Goal: Task Accomplishment & Management: Complete application form

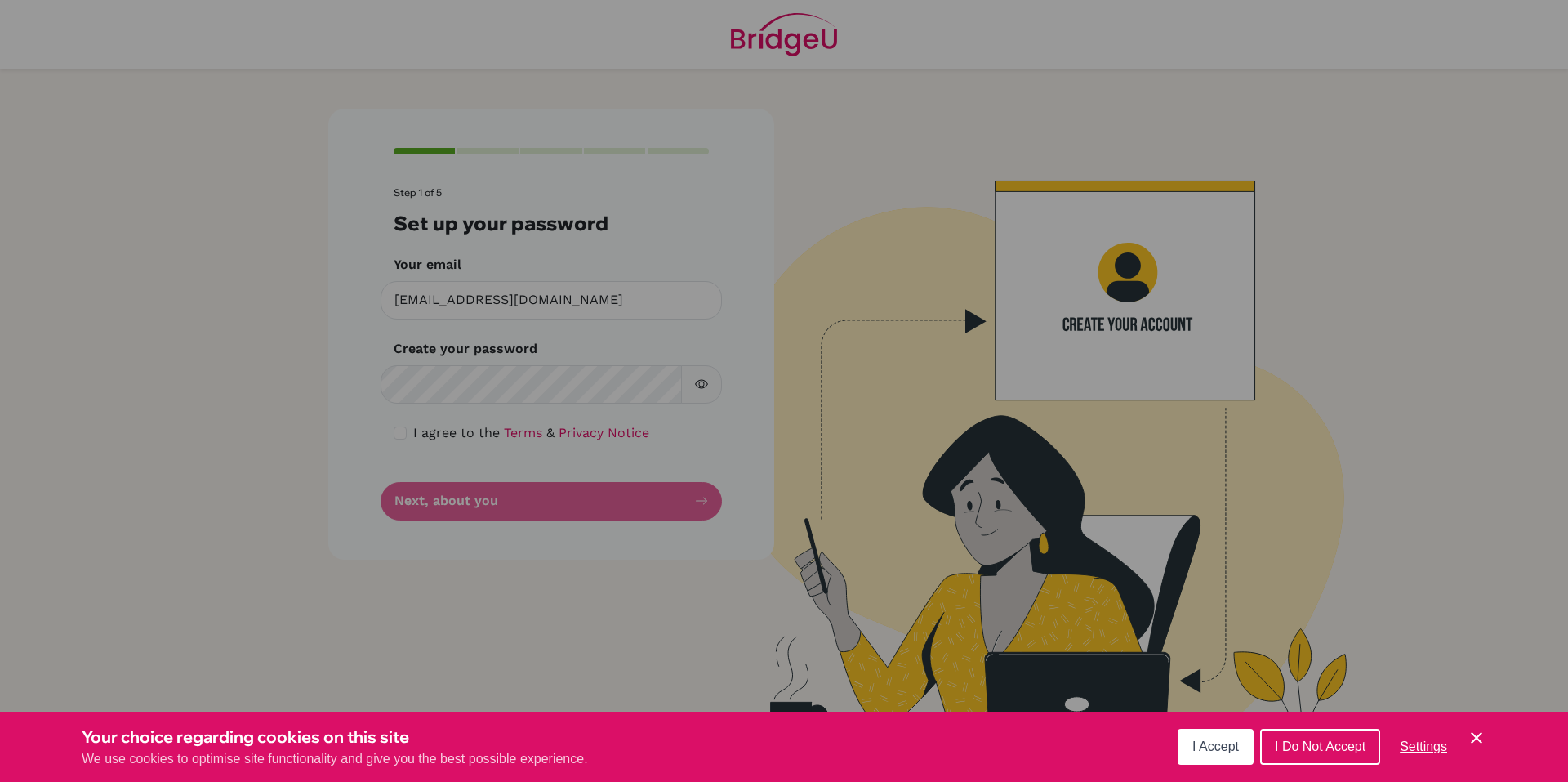
click at [1216, 736] on button "I Accept" at bounding box center [1216, 747] width 76 height 36
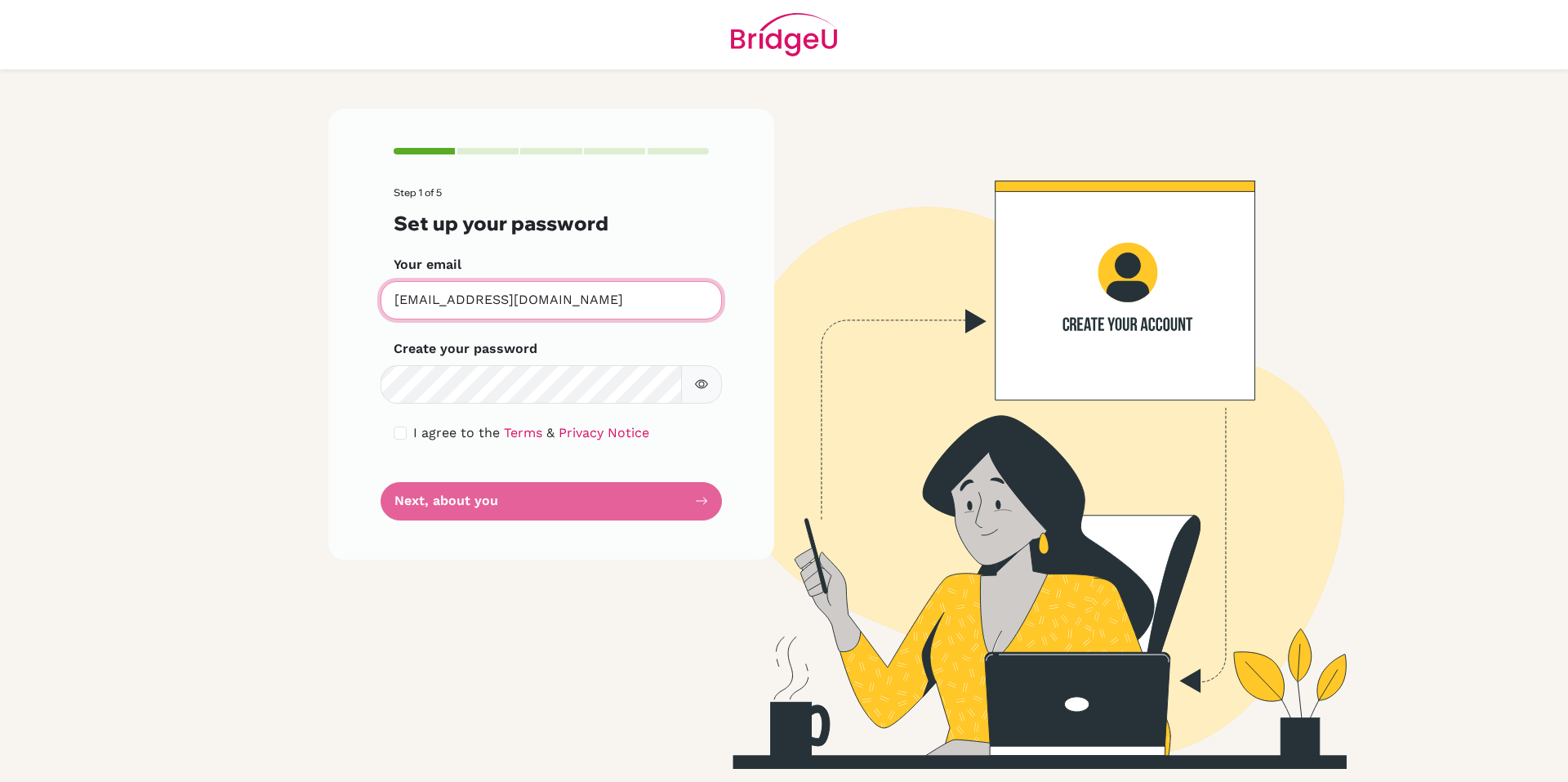
click at [544, 305] on input "[EMAIL_ADDRESS][DOMAIN_NAME]" at bounding box center [551, 300] width 341 height 39
drag, startPoint x: 544, startPoint y: 305, endPoint x: 274, endPoint y: 300, distance: 270.0
click at [544, 305] on input "[EMAIL_ADDRESS][DOMAIN_NAME]" at bounding box center [551, 300] width 341 height 39
click at [273, 300] on main "Step 1 of 5 Set up your password Your email [EMAIL_ADDRESS][DOMAIN_NAME] Invali…" at bounding box center [784, 391] width 1568 height 782
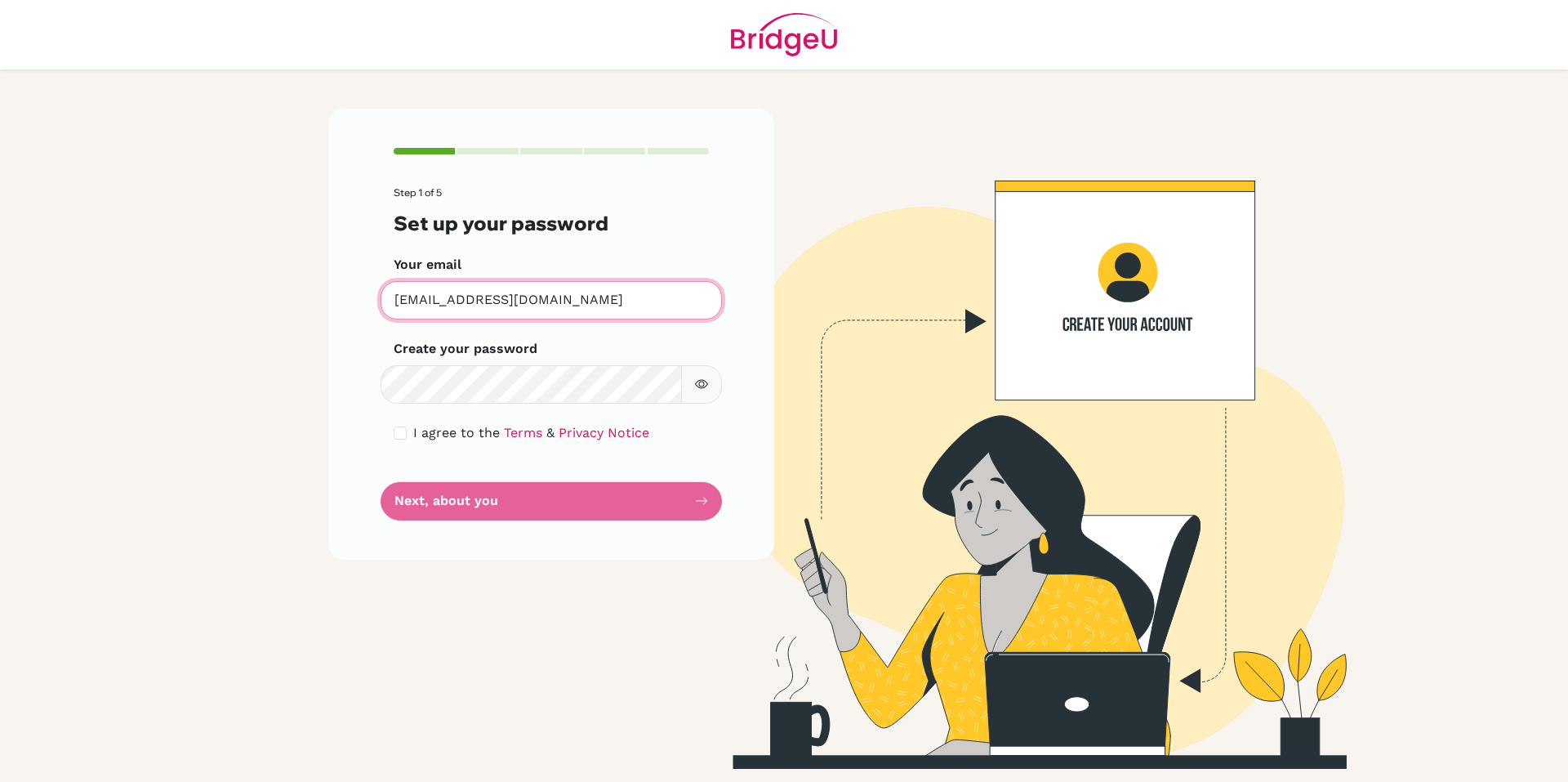
click at [642, 294] on input "[EMAIL_ADDRESS][DOMAIN_NAME]" at bounding box center [551, 300] width 341 height 39
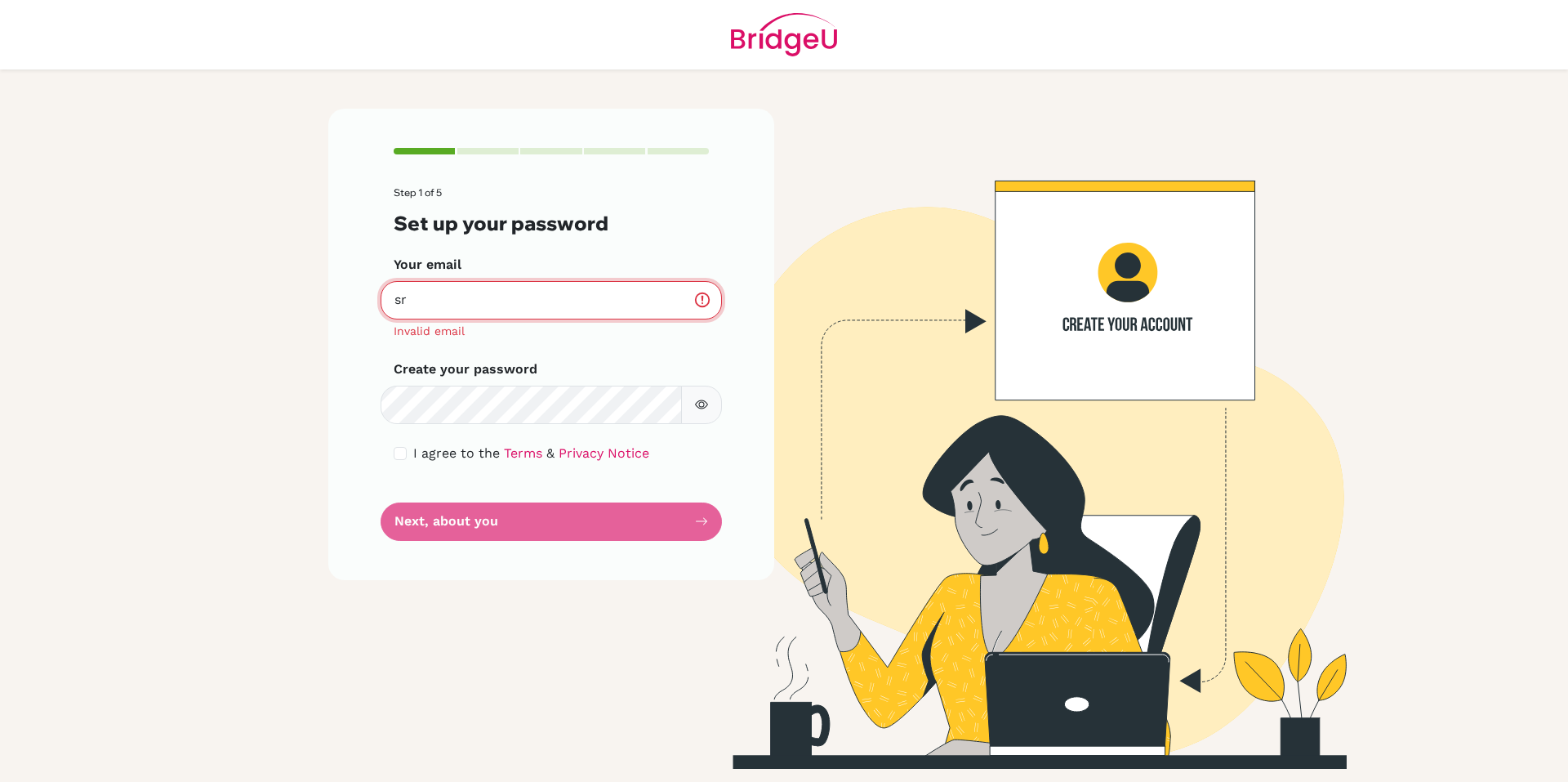
type input "s"
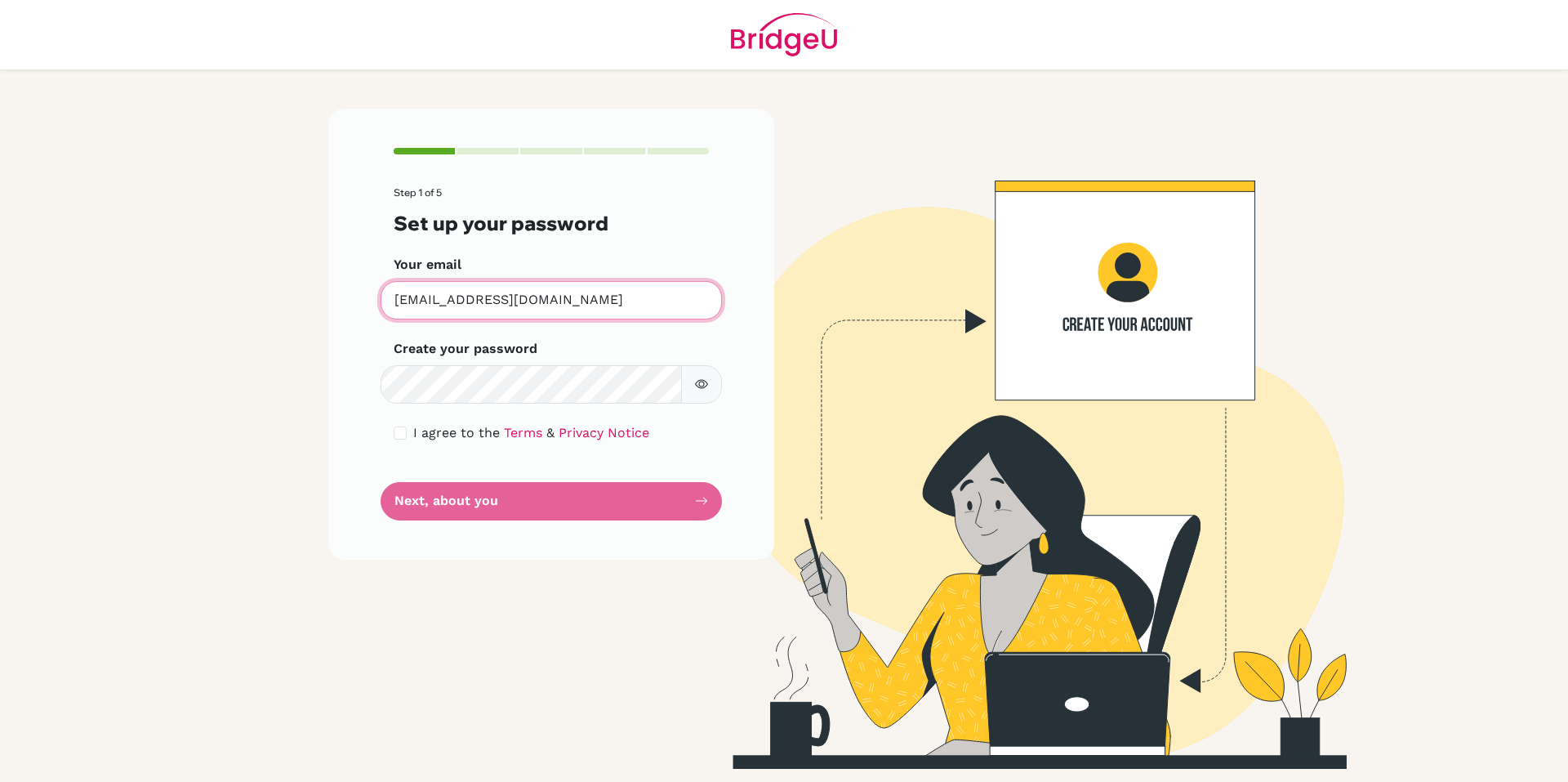
type input "[EMAIL_ADDRESS][DOMAIN_NAME]"
click at [701, 370] on button "button" at bounding box center [701, 384] width 41 height 39
click at [701, 371] on button "button" at bounding box center [701, 384] width 41 height 39
click at [439, 430] on span "I agree to the" at bounding box center [456, 432] width 86 height 15
click at [398, 434] on input "checkbox" at bounding box center [400, 433] width 13 height 13
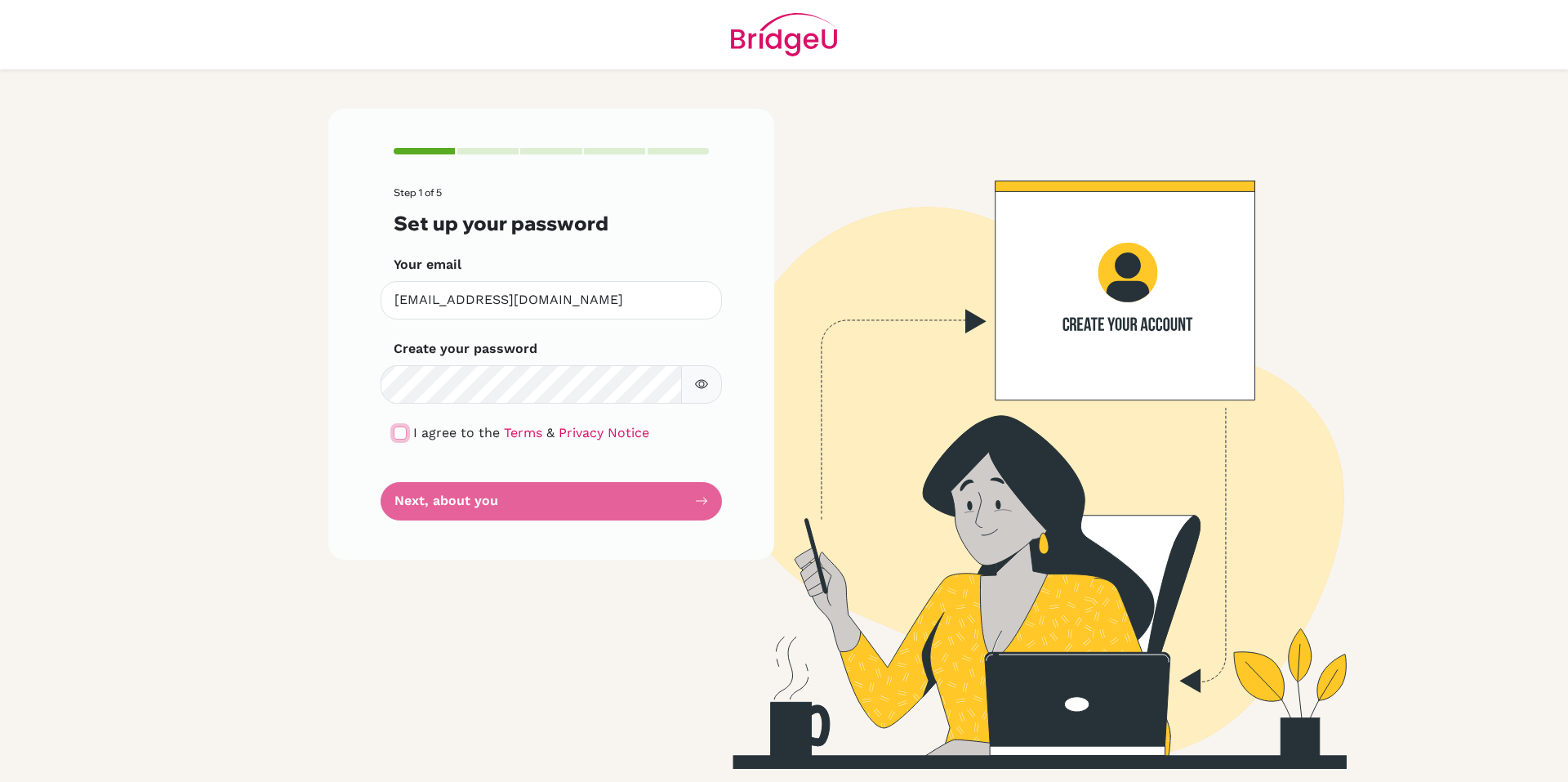
checkbox input "true"
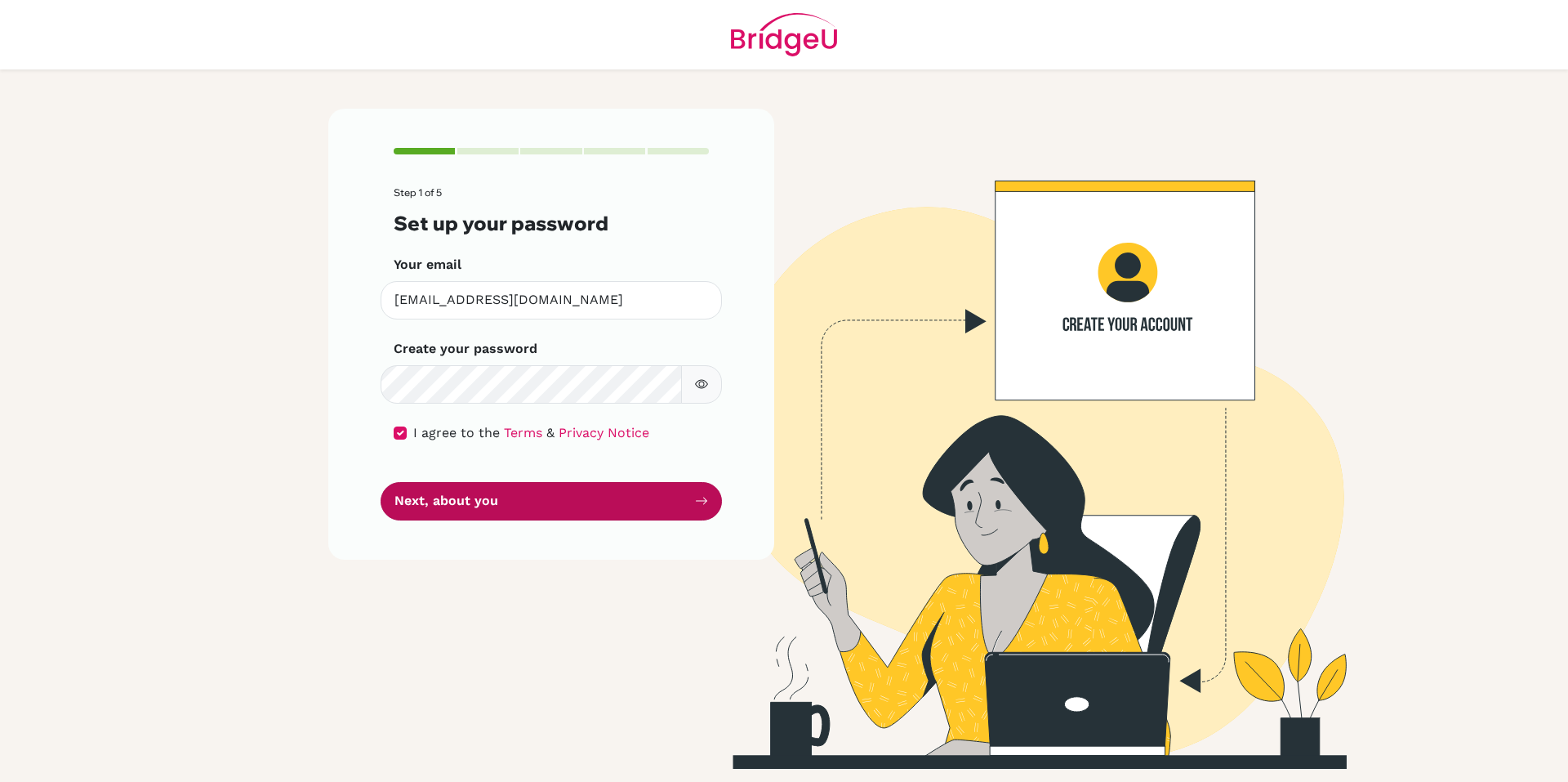
click at [474, 508] on button "Next, about you" at bounding box center [551, 501] width 341 height 39
